Goal: Transaction & Acquisition: Purchase product/service

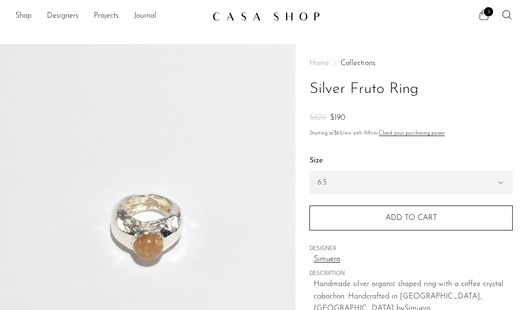
click at [487, 15] on span "2" at bounding box center [488, 11] width 9 height 9
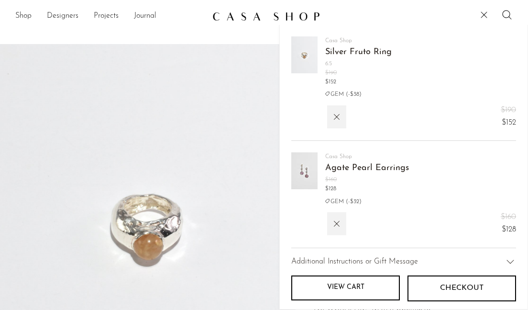
click at [336, 168] on link "Agate Pearl Earrings" at bounding box center [367, 168] width 84 height 9
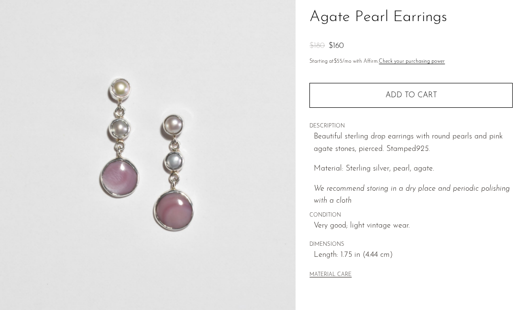
scroll to position [313, 0]
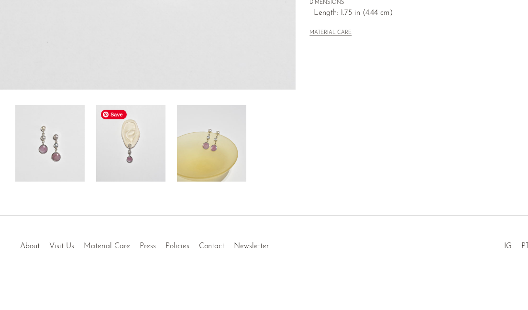
click at [150, 147] on img at bounding box center [130, 143] width 69 height 77
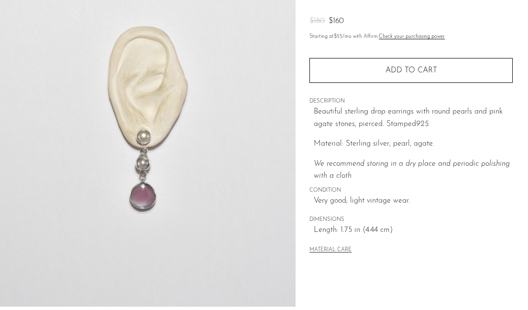
scroll to position [197, 0]
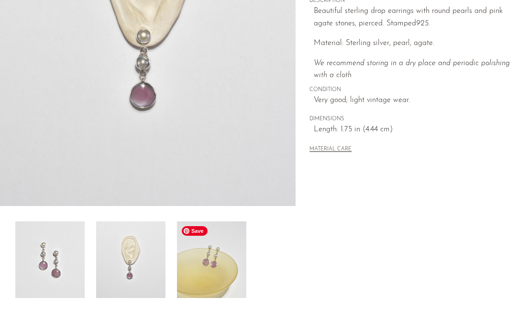
click at [233, 268] on img at bounding box center [211, 259] width 69 height 77
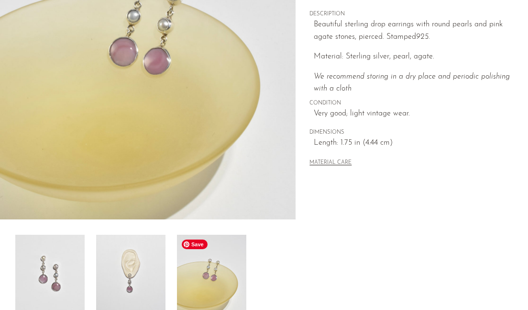
scroll to position [243, 0]
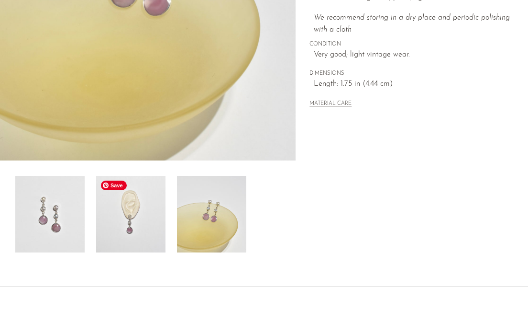
click at [146, 235] on img at bounding box center [130, 214] width 69 height 77
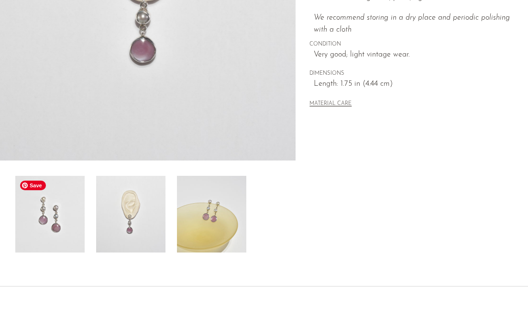
click at [63, 217] on img at bounding box center [49, 214] width 69 height 77
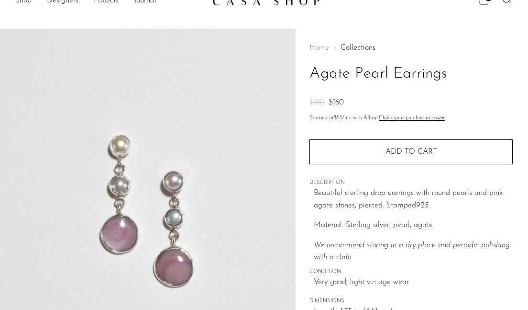
scroll to position [0, 0]
